Goal: Find contact information: Find contact information

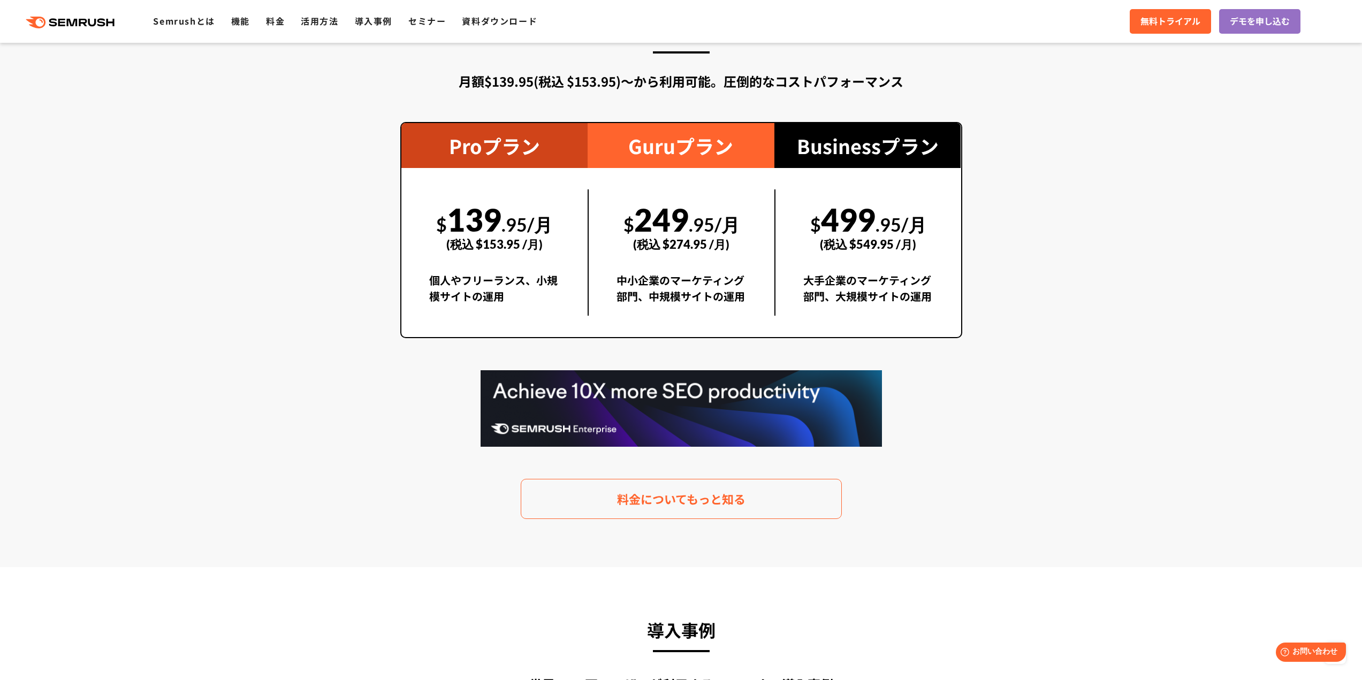
scroll to position [3521, 0]
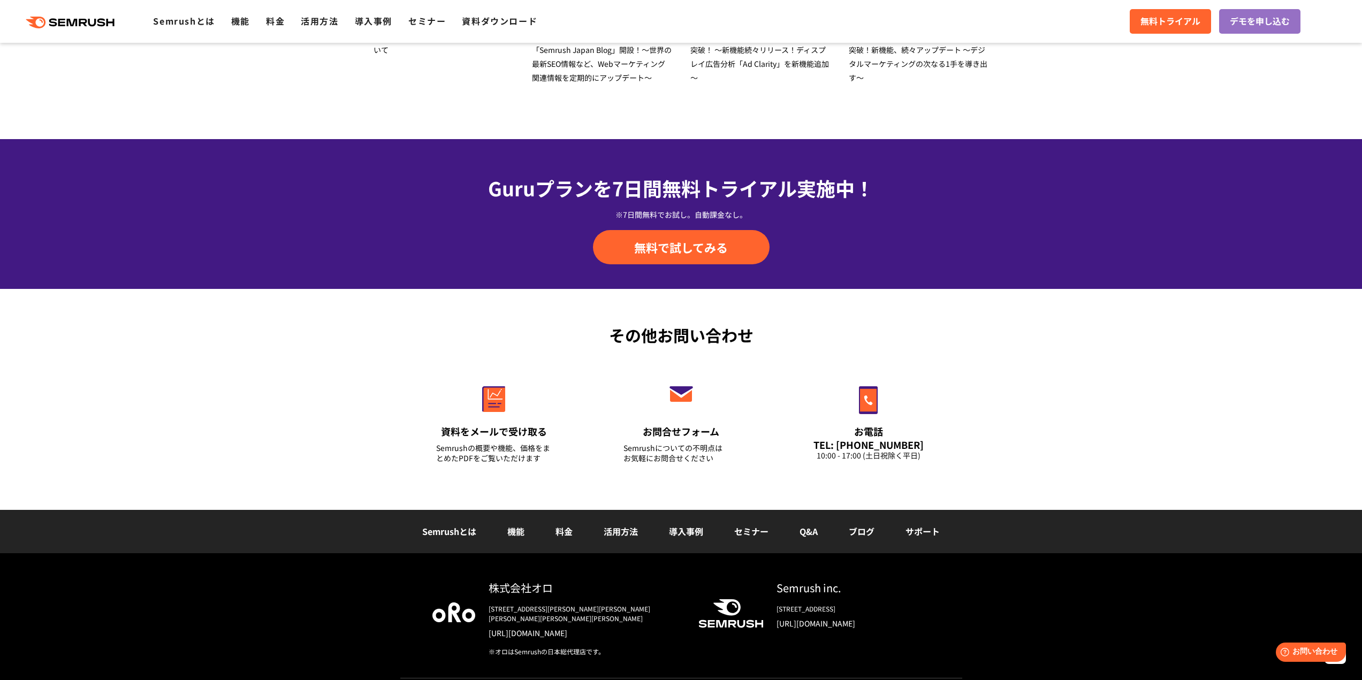
click at [857, 533] on link "ブログ" at bounding box center [862, 531] width 26 height 13
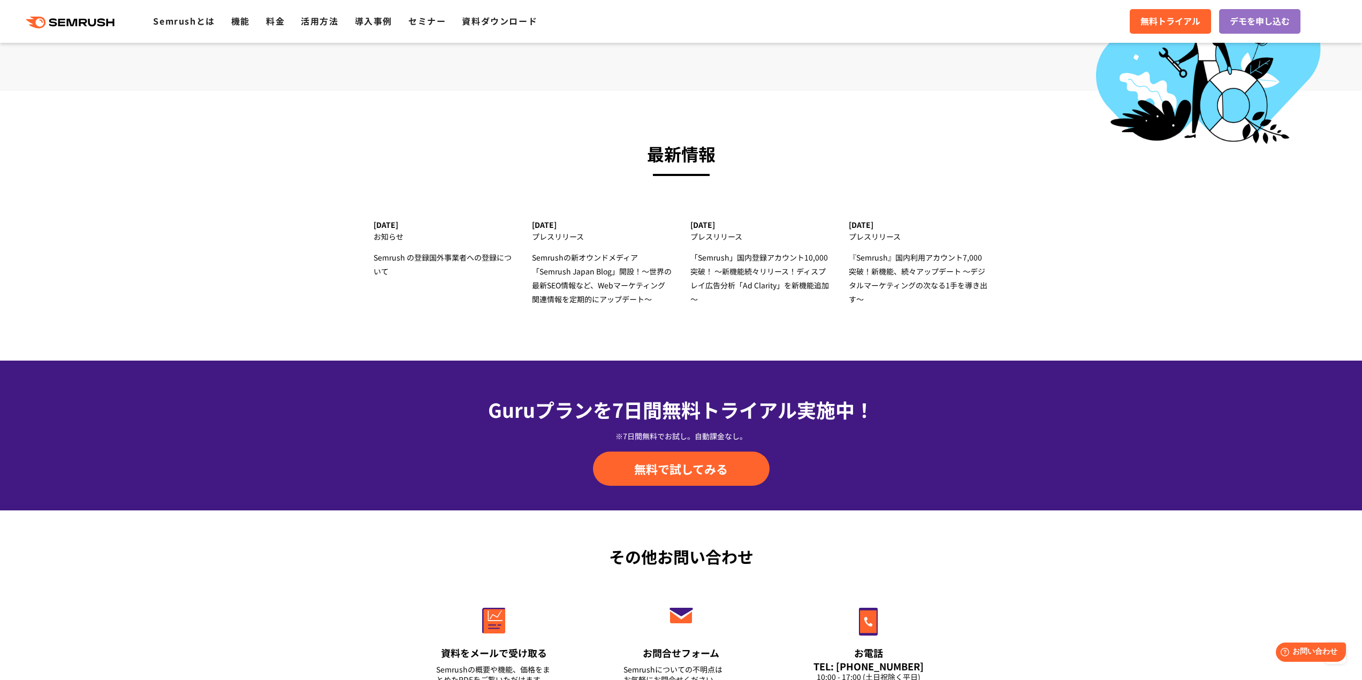
scroll to position [3416, 0]
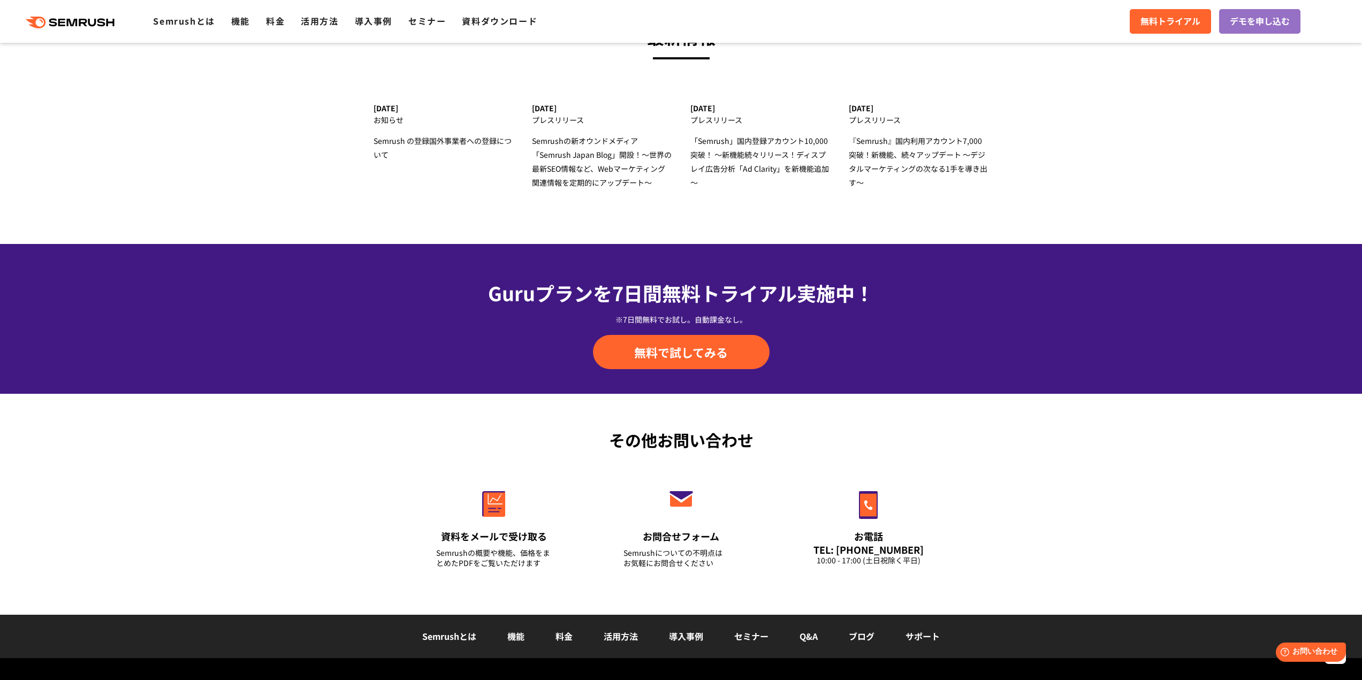
click at [514, 680] on div "株式会社オロ" at bounding box center [585, 693] width 193 height 16
drag, startPoint x: 449, startPoint y: 554, endPoint x: 572, endPoint y: 564, distance: 123.5
click at [532, 680] on div "株式会社オロ" at bounding box center [585, 693] width 193 height 16
drag, startPoint x: 489, startPoint y: 555, endPoint x: 557, endPoint y: 556, distance: 68.0
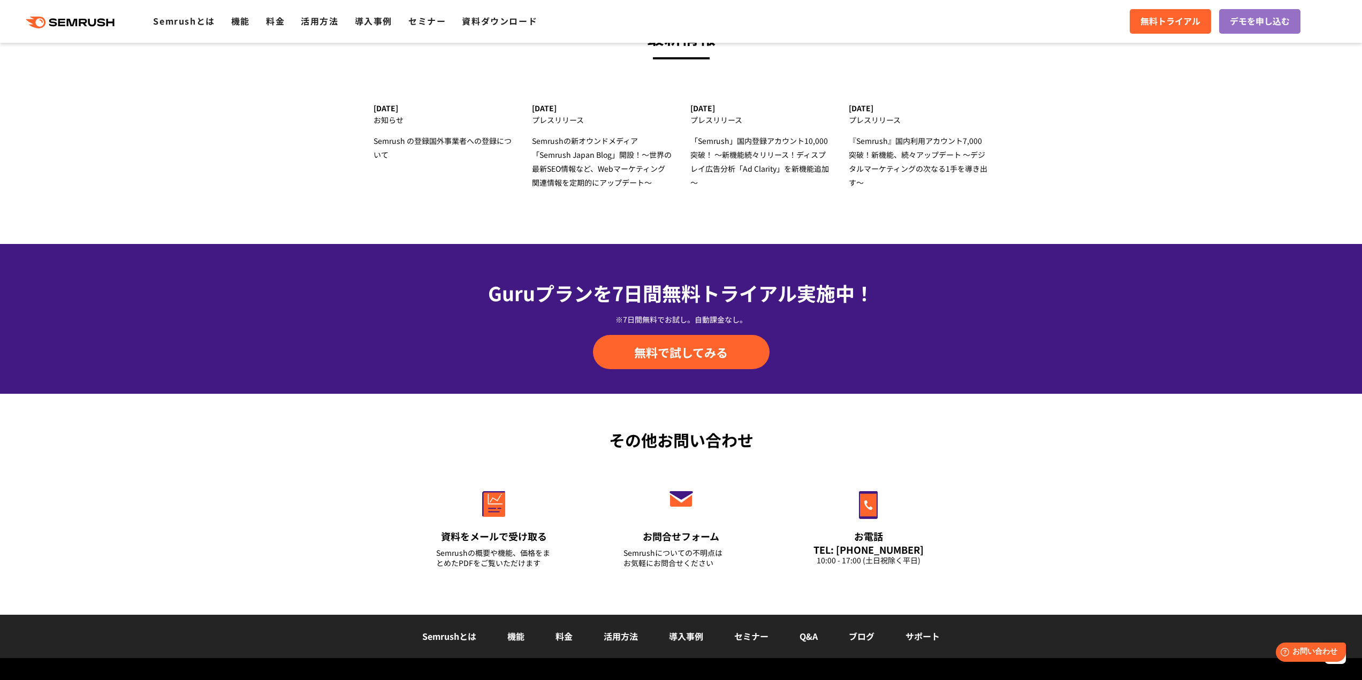
click at [557, 680] on div "株式会社オロ" at bounding box center [585, 693] width 193 height 16
